Goal: Information Seeking & Learning: Find specific fact

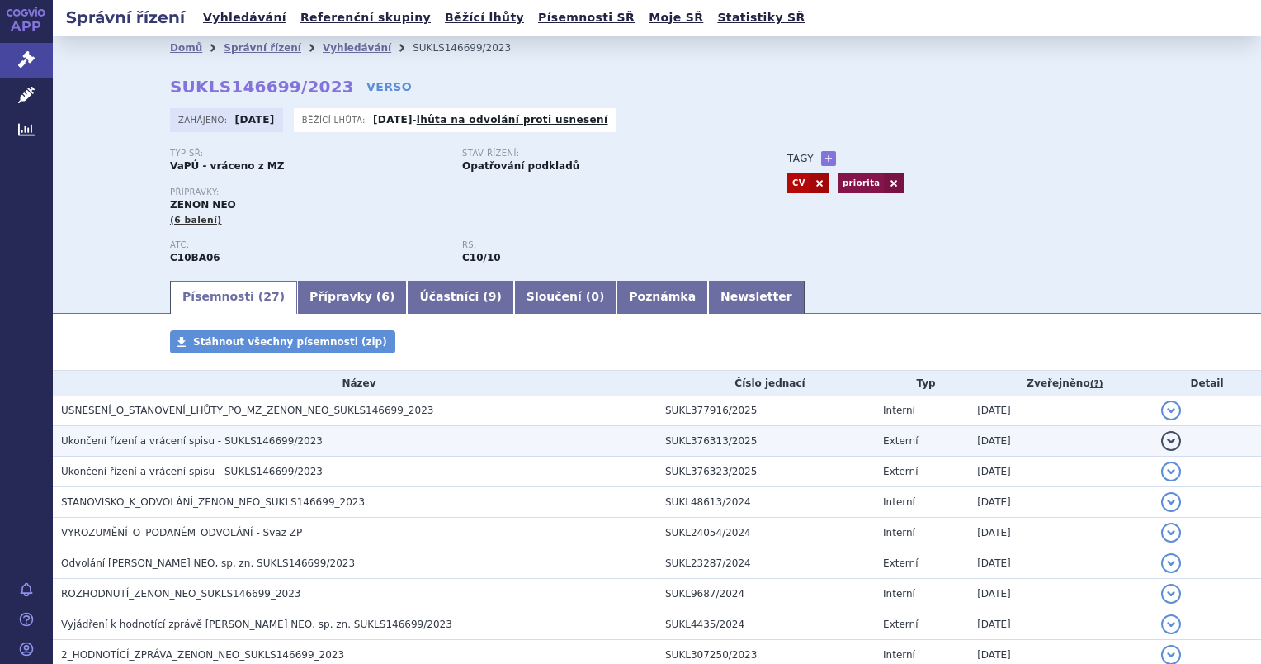
click at [255, 439] on span "Ukončení řízení a vrácení spisu - SUKLS146699/2023" at bounding box center [192, 441] width 262 height 12
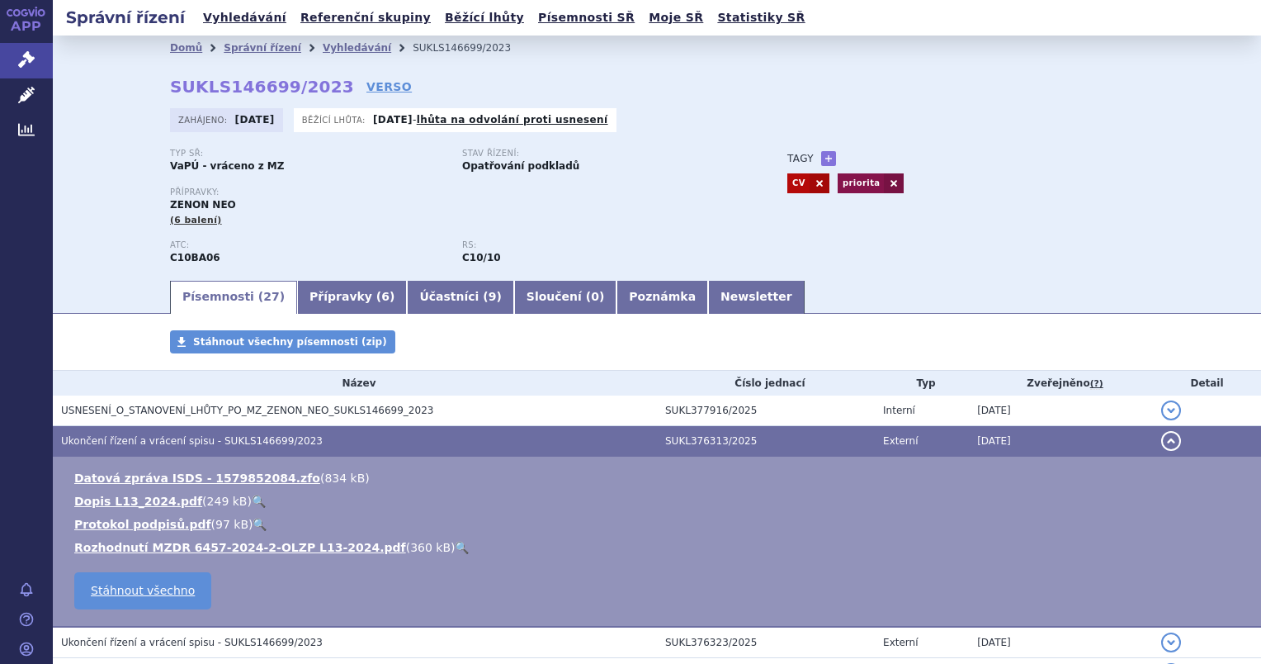
click at [455, 551] on link "🔍" at bounding box center [462, 547] width 14 height 13
click at [323, 38] on li "Vyhledávání" at bounding box center [368, 47] width 90 height 25
click at [323, 48] on link "Vyhledávání" at bounding box center [357, 48] width 69 height 12
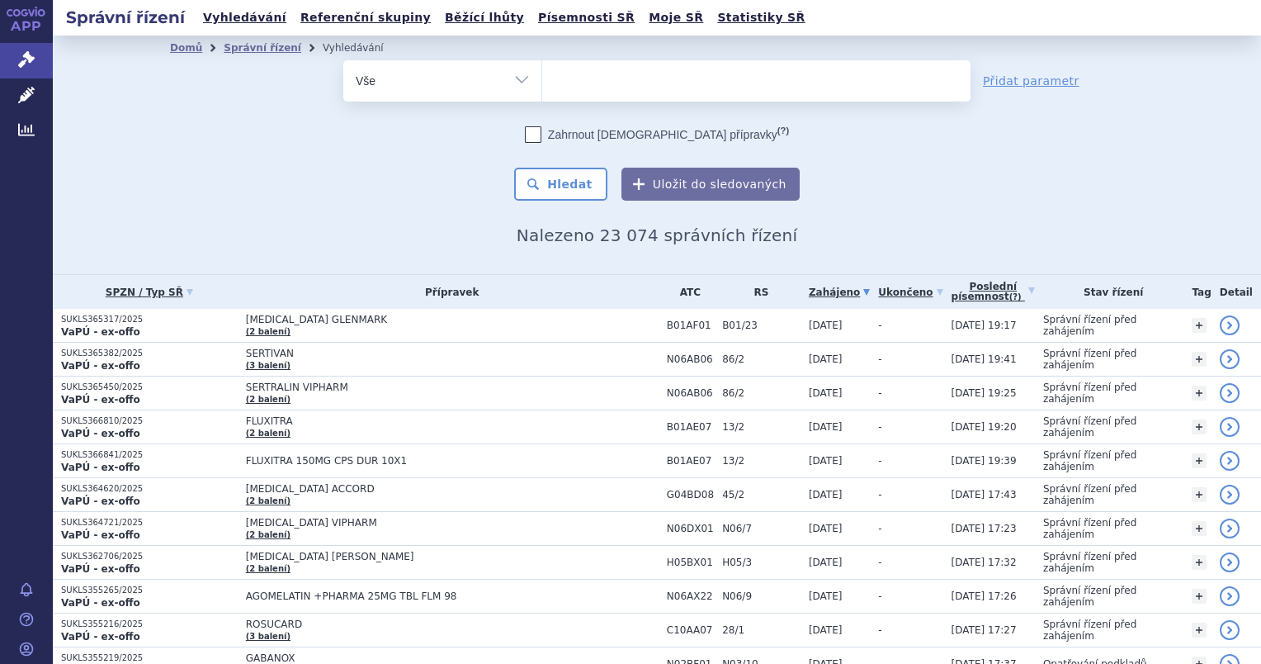
click at [581, 86] on ul at bounding box center [756, 77] width 428 height 35
click at [542, 86] on select at bounding box center [541, 79] width 1 height 41
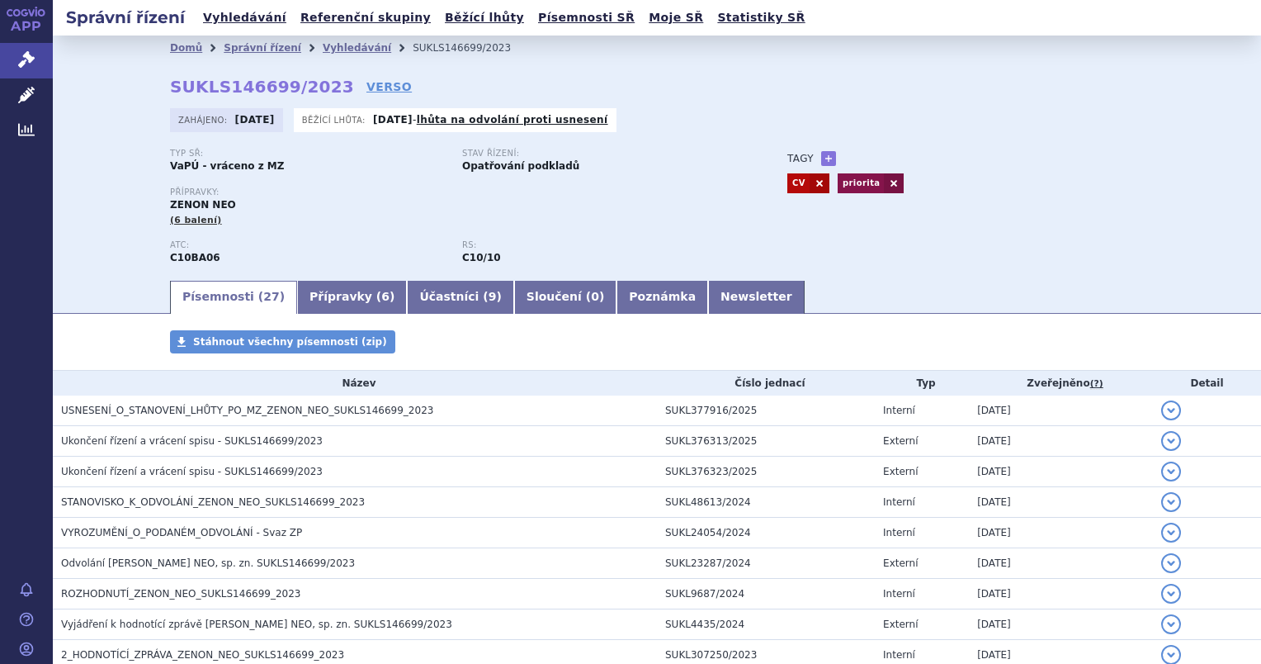
click at [323, 65] on div "Domů Správní řízení Vyhledávání SUKLS146699/2023 SUKLS146699/2023 VERSO Zahájen…" at bounding box center [657, 169] width 1040 height 218
click at [333, 43] on link "Vyhledávání" at bounding box center [357, 48] width 69 height 12
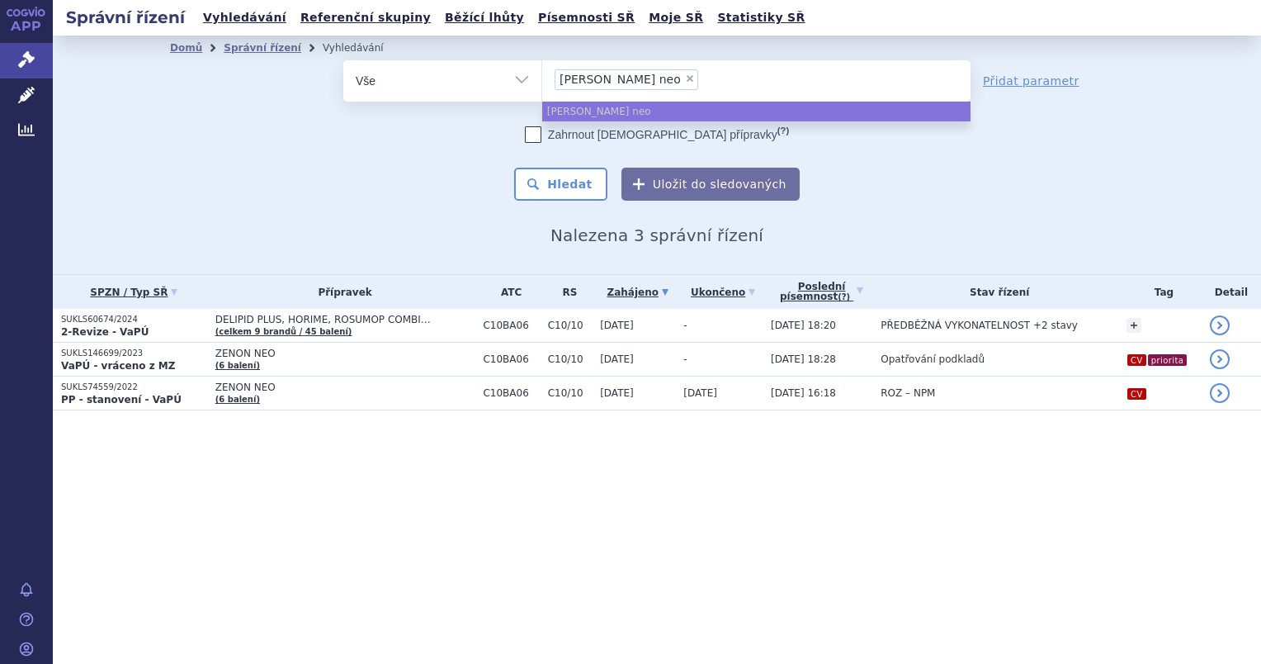
click at [685, 82] on span "×" at bounding box center [690, 78] width 10 height 10
click at [542, 82] on select "zenon neo" at bounding box center [541, 79] width 1 height 41
select select
type input "le"
type input "leq"
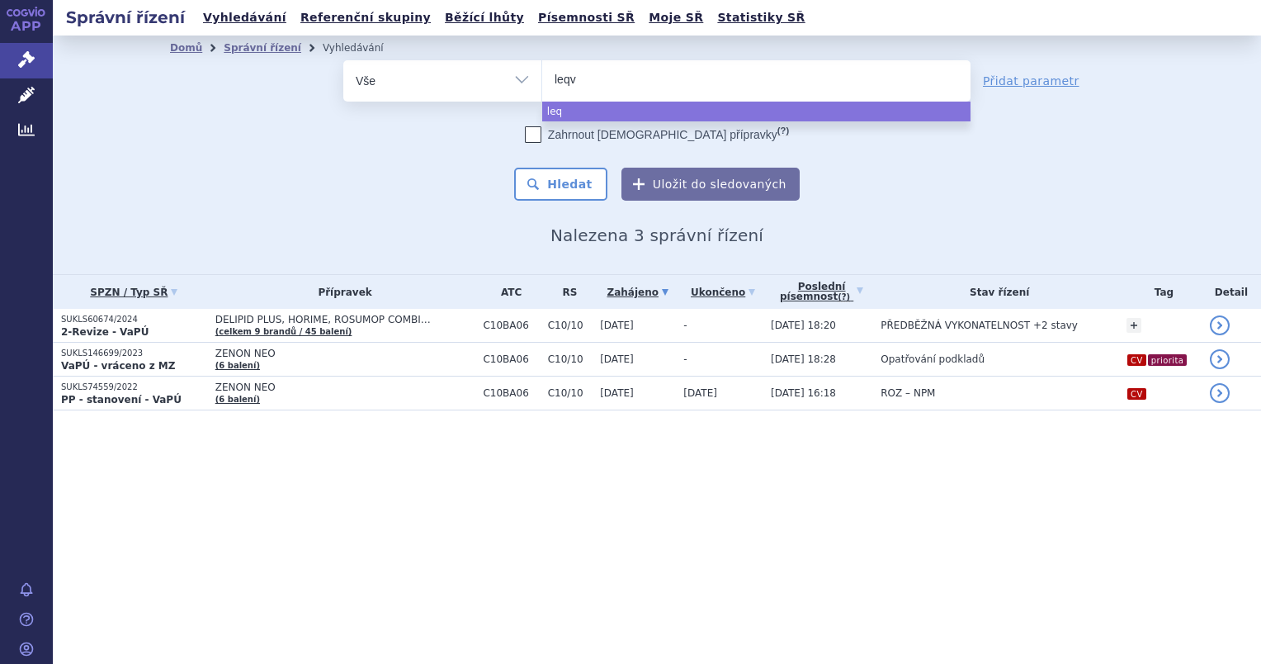
type input "leqvi"
type input "leqvio"
select select "leqvio"
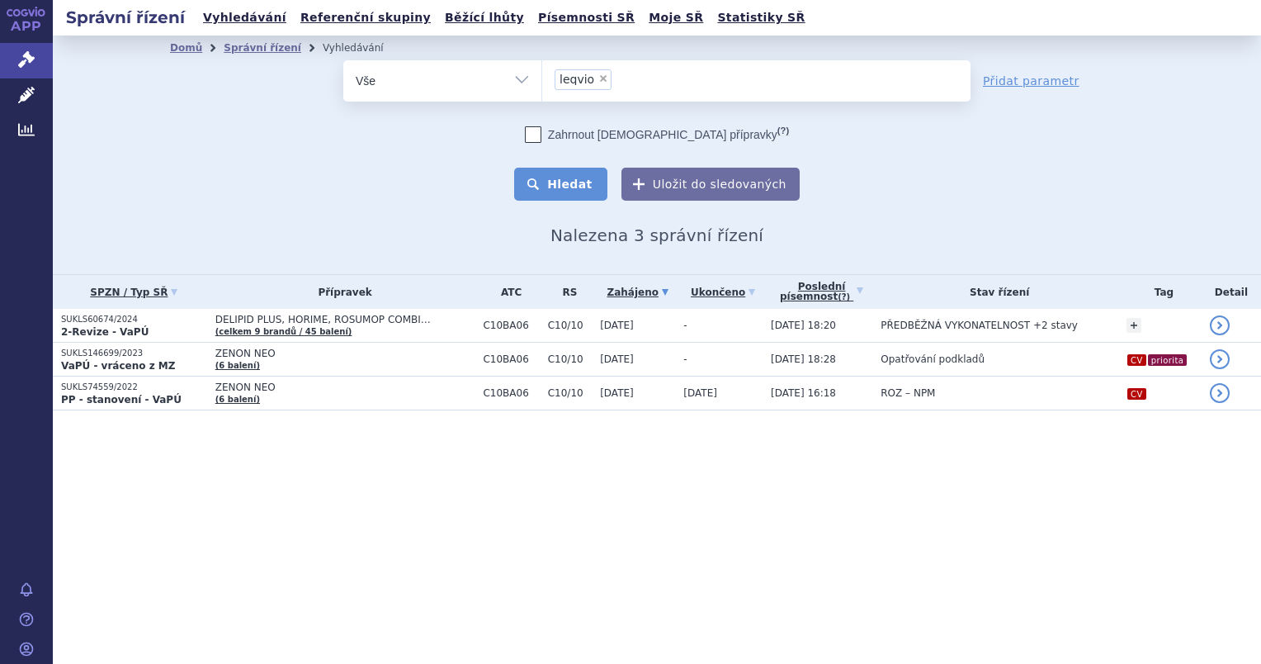
click at [555, 179] on button "Hledat" at bounding box center [560, 184] width 93 height 33
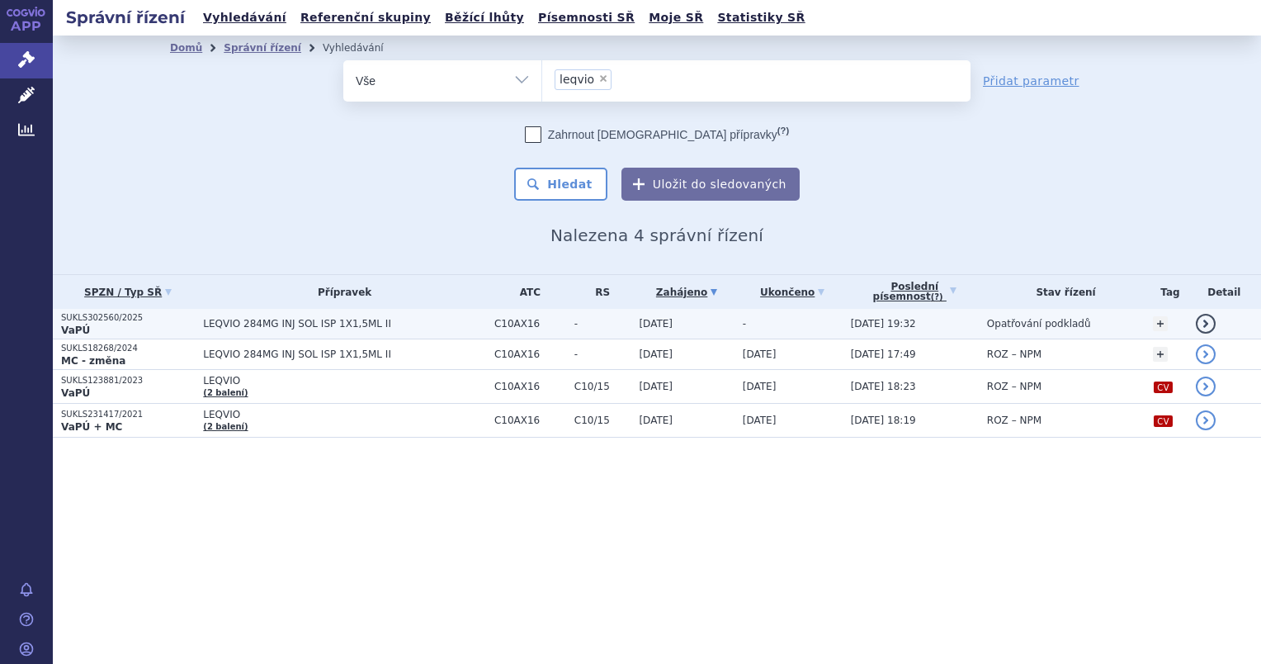
click at [122, 324] on p "VaPÚ" at bounding box center [128, 330] width 134 height 13
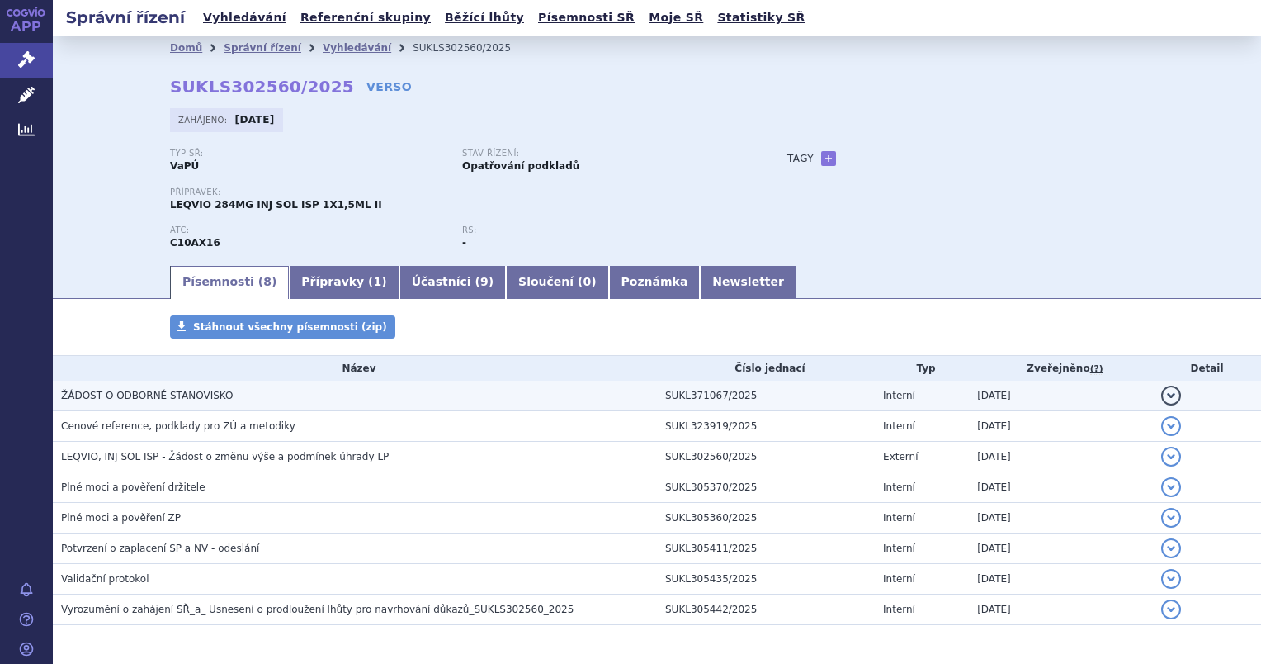
click at [126, 400] on span "ŽÁDOST O ODBORNÉ STANOVISKO" at bounding box center [147, 396] width 172 height 12
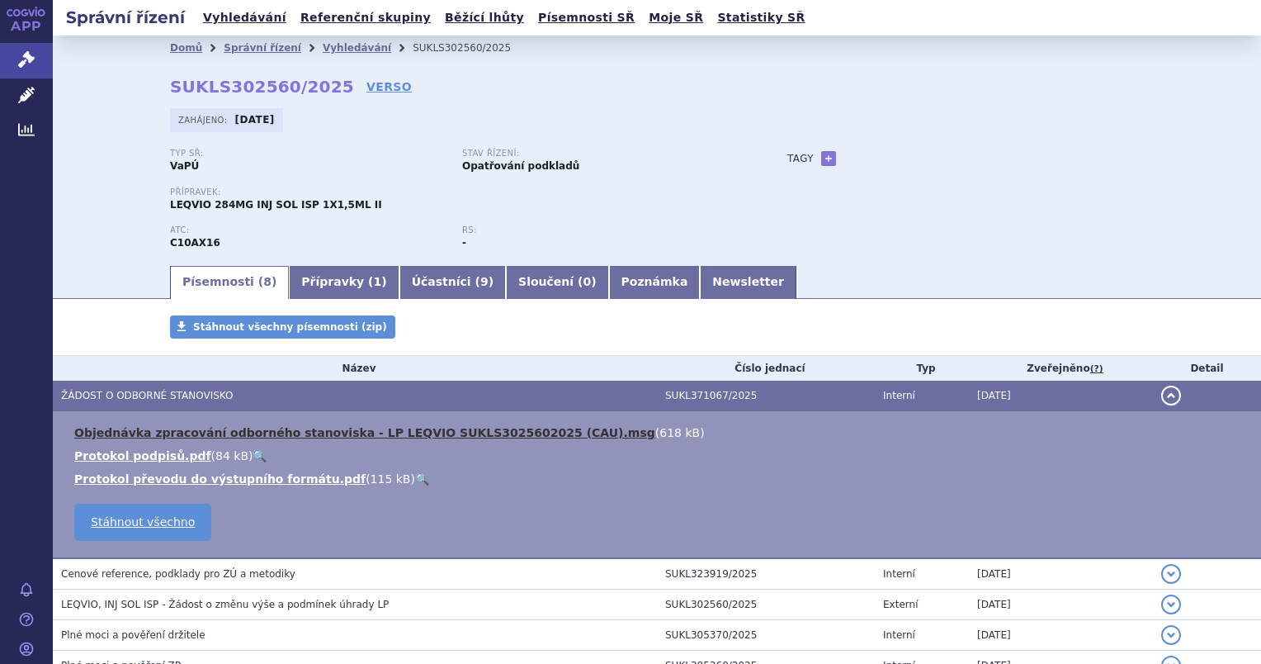
click at [324, 433] on link "Objednávka zpracování odborného stanoviska - LP LEQVIO SUKLS3025602025 (CAU).msg" at bounding box center [364, 432] width 581 height 13
